Goal: Task Accomplishment & Management: Manage account settings

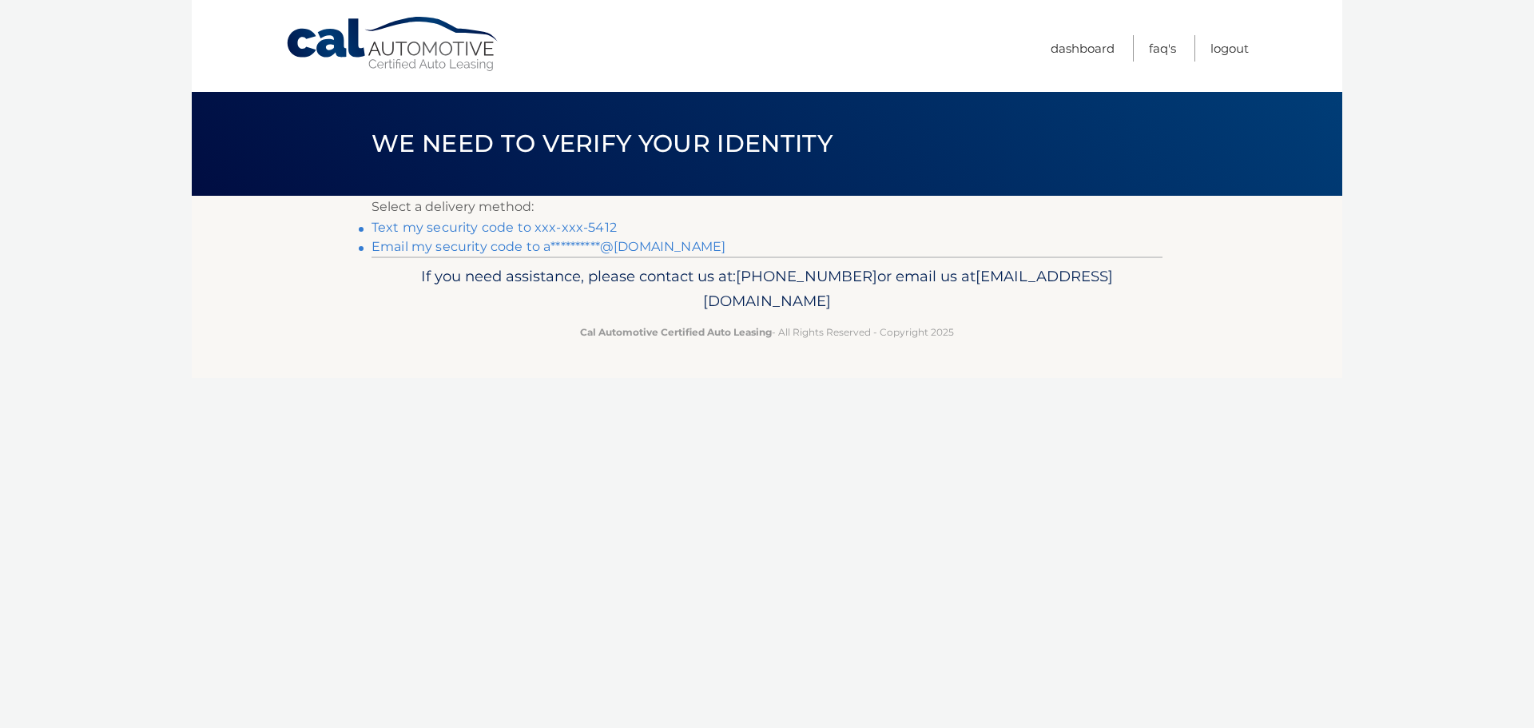
click at [550, 223] on link "Text my security code to xxx-xxx-5412" at bounding box center [493, 227] width 245 height 15
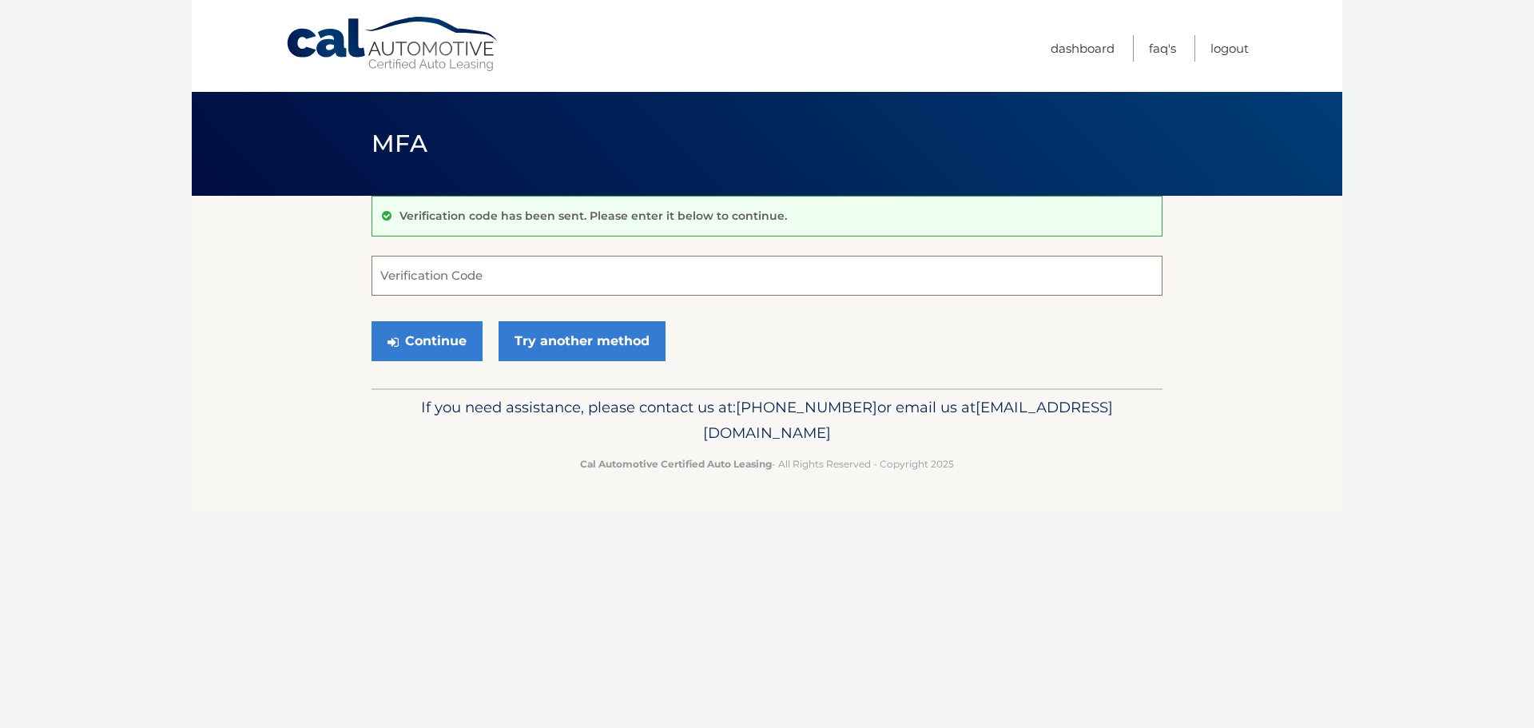
click at [545, 284] on input "Verification Code" at bounding box center [766, 276] width 791 height 40
type input "230047"
click at [463, 337] on button "Continue" at bounding box center [426, 341] width 111 height 40
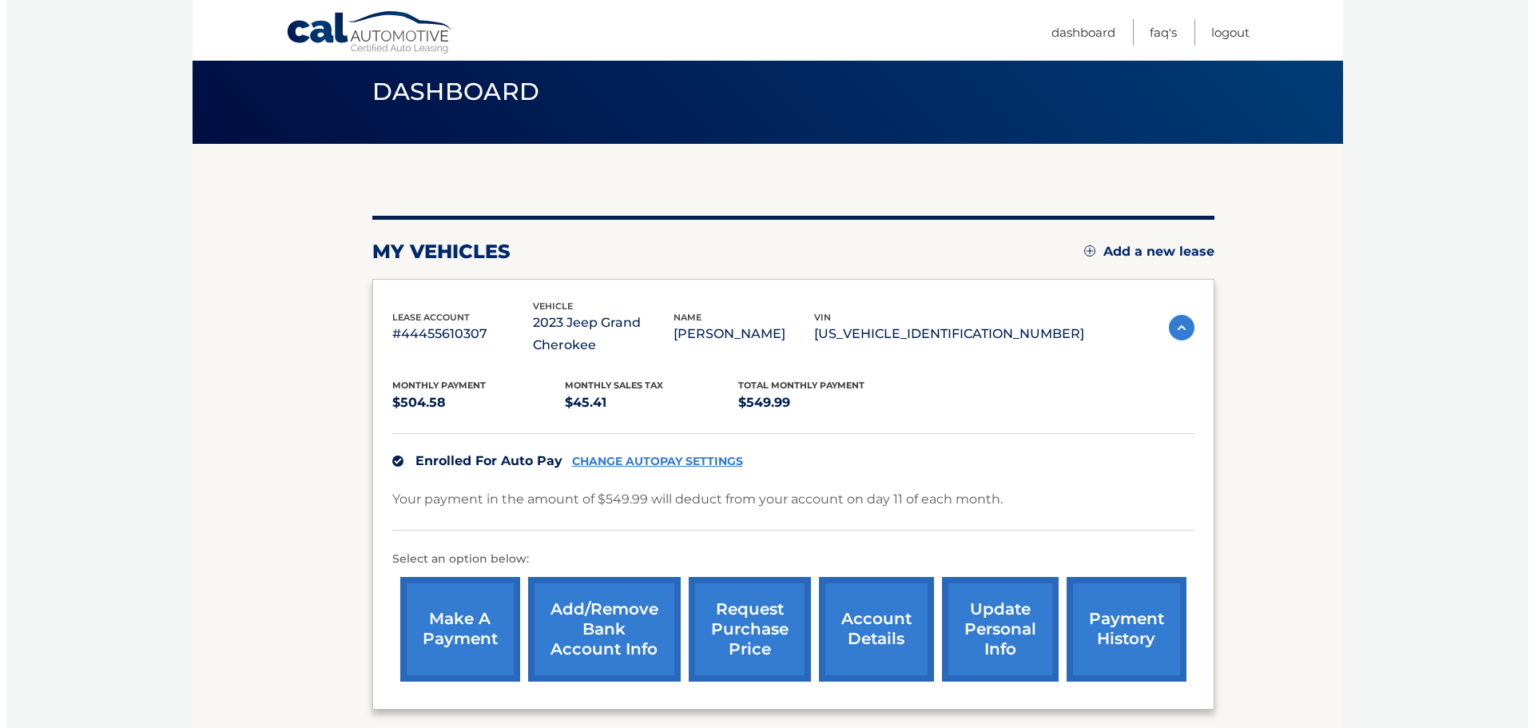
scroll to position [80, 0]
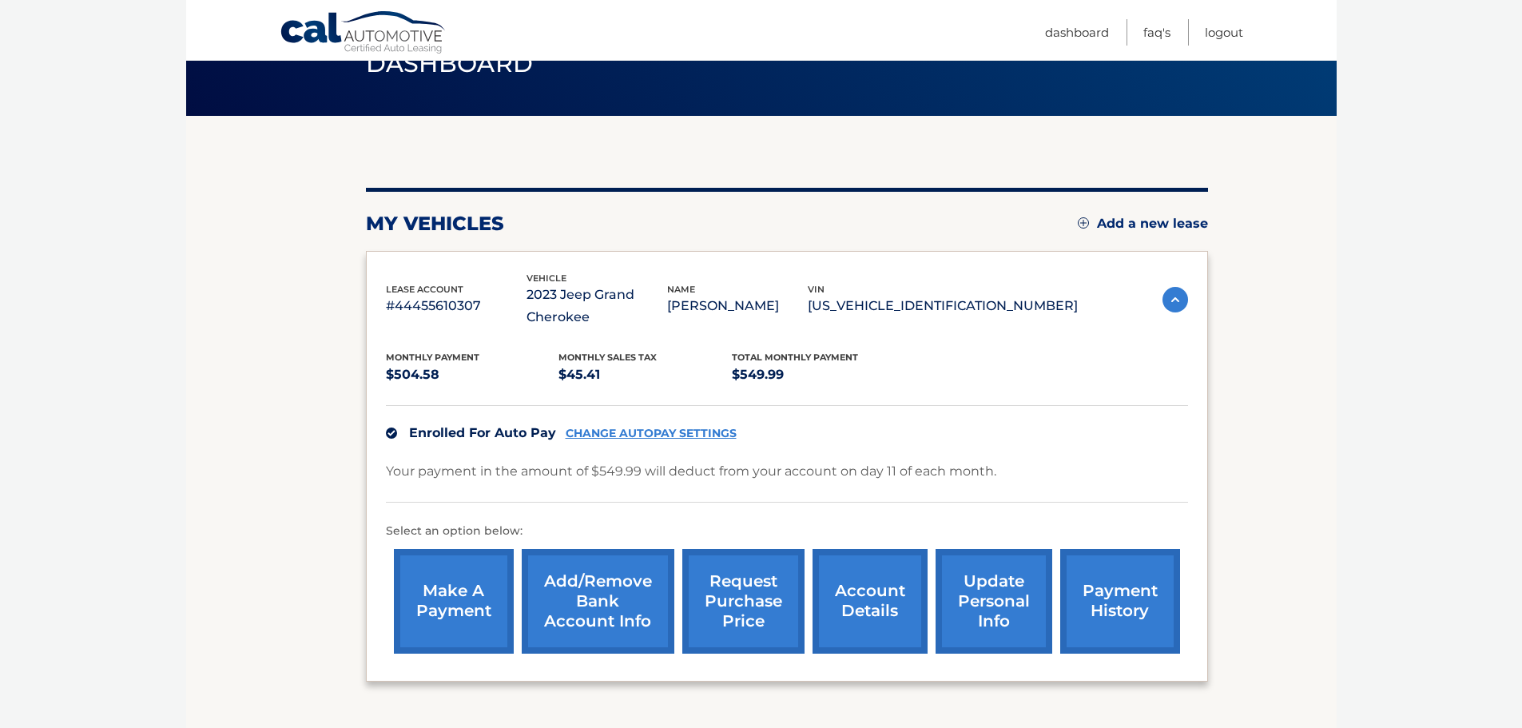
click at [736, 584] on link "request purchase price" at bounding box center [743, 601] width 122 height 105
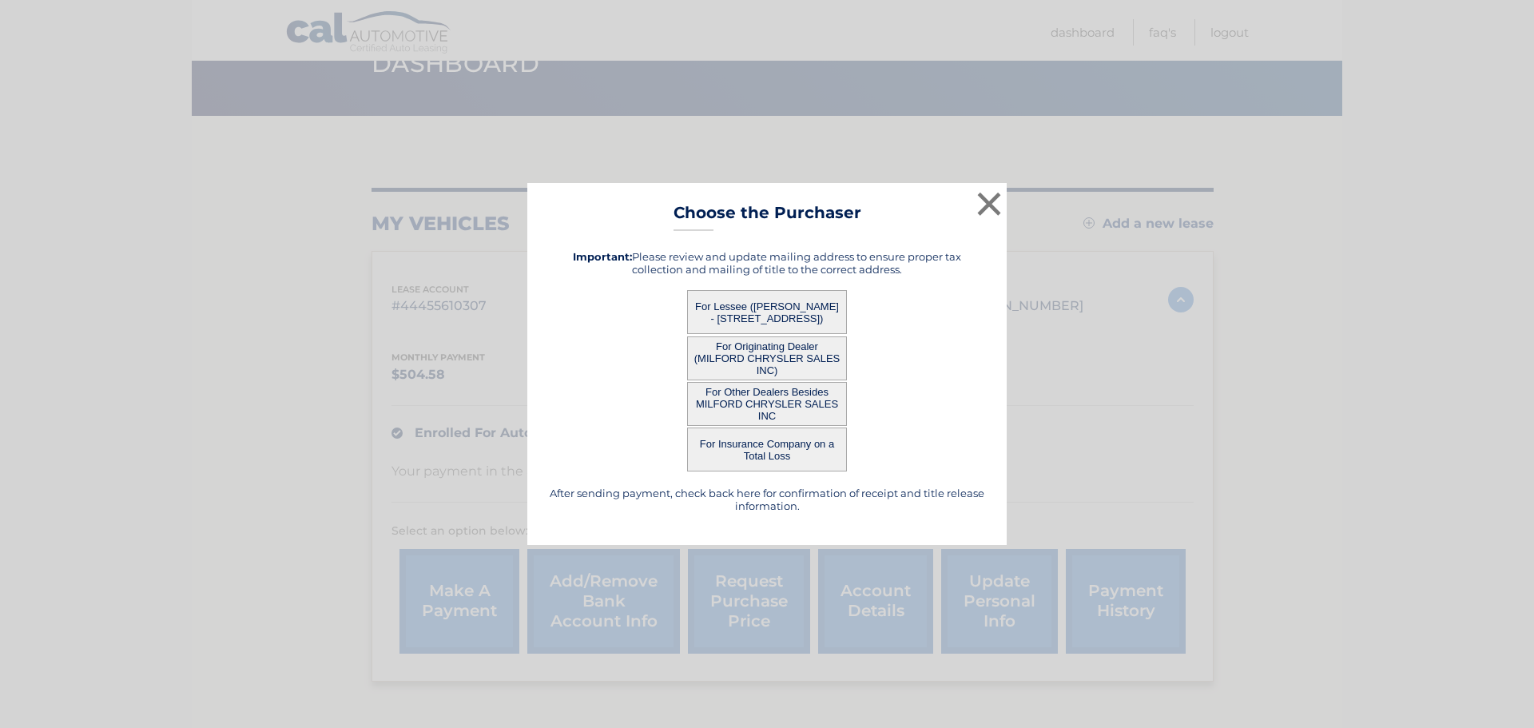
click at [783, 402] on button "For Other Dealers Besides MILFORD CHRYSLER SALES INC" at bounding box center [767, 404] width 160 height 44
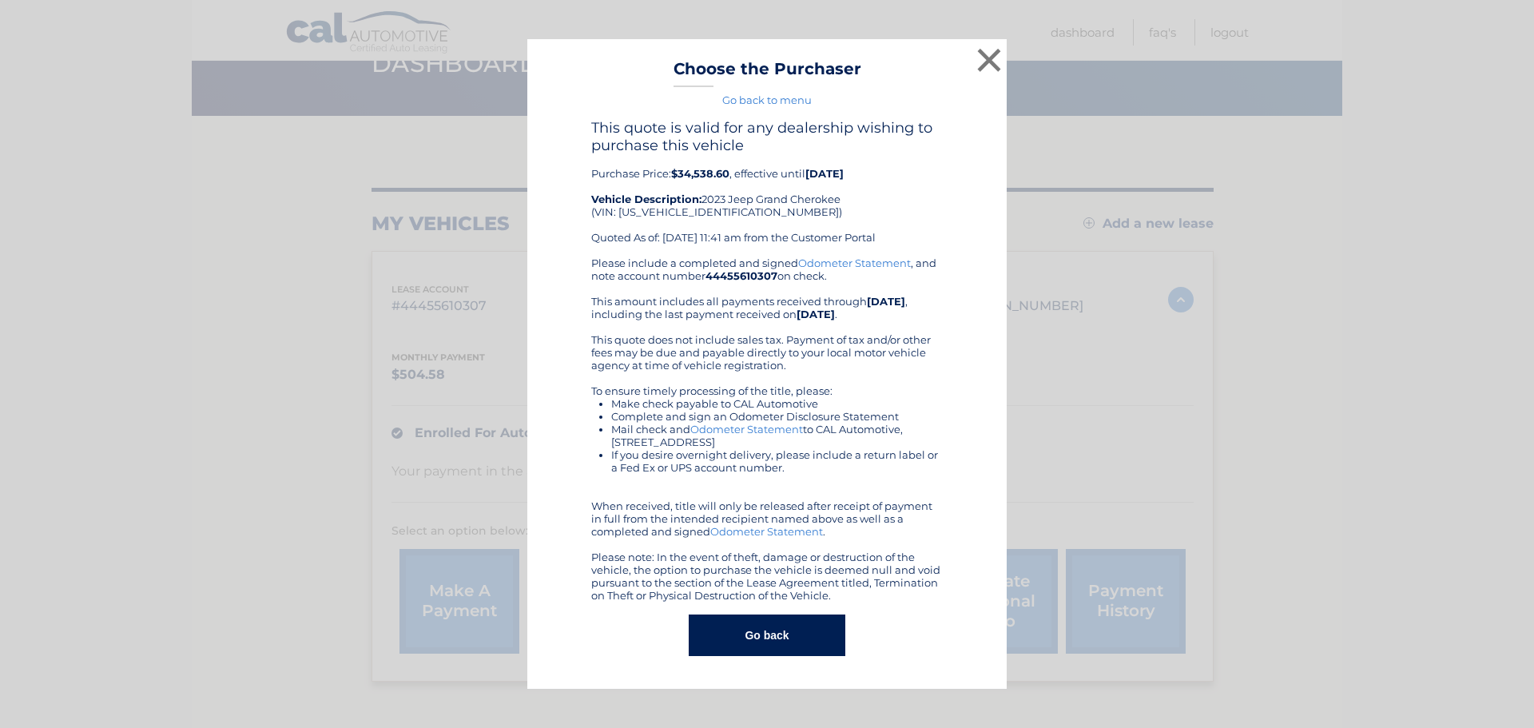
click at [777, 104] on link "Go back to menu" at bounding box center [766, 99] width 89 height 13
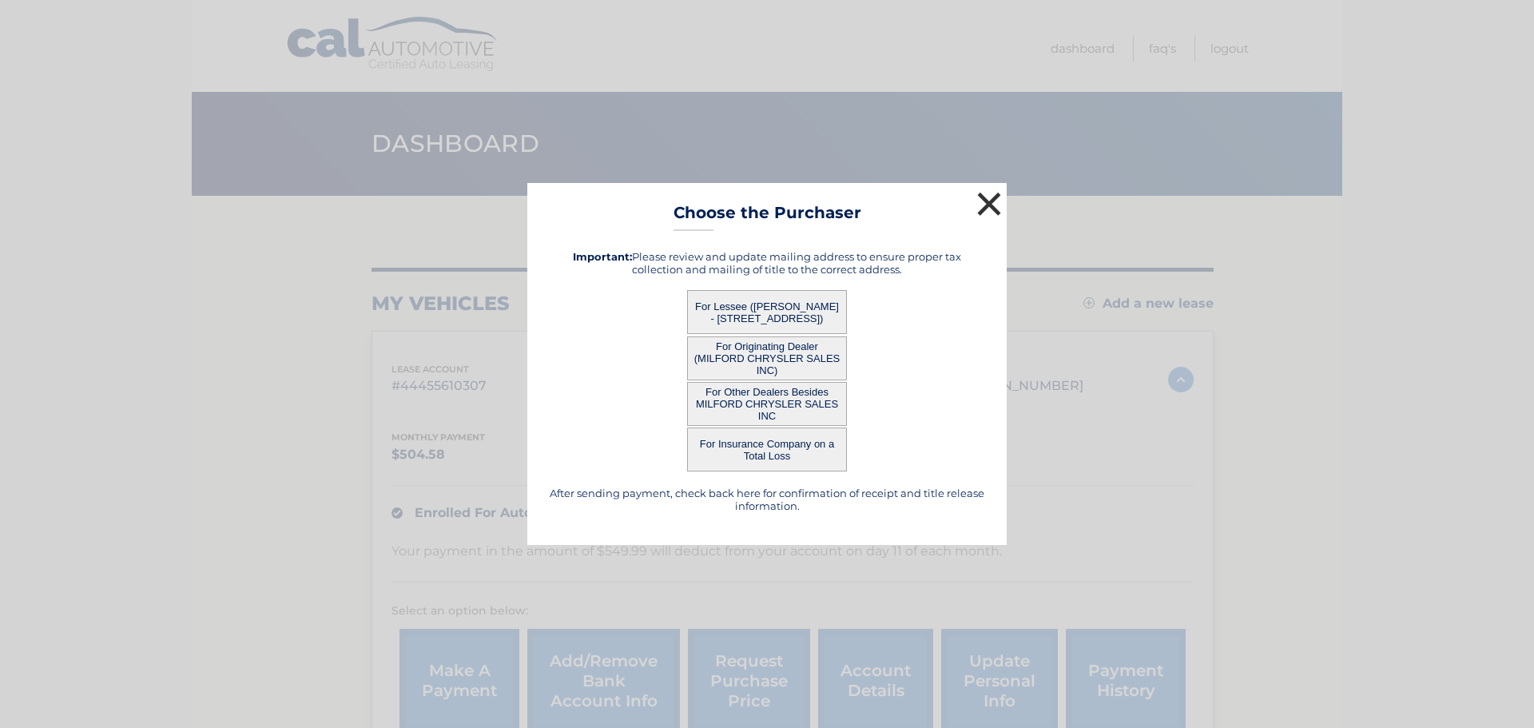
click at [975, 205] on button "×" at bounding box center [989, 204] width 32 height 32
